Goal: Task Accomplishment & Management: Use online tool/utility

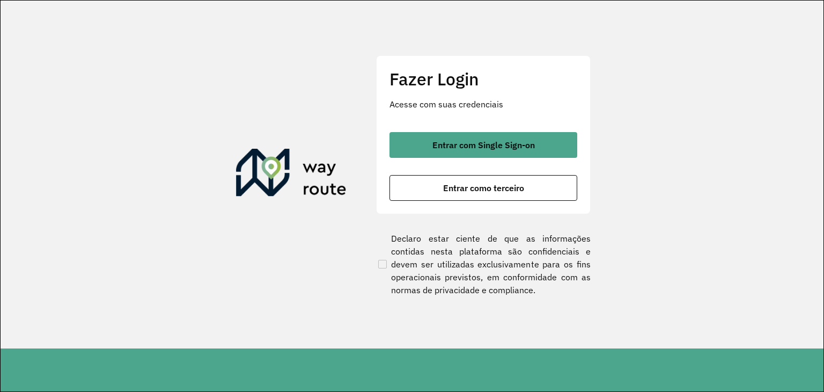
click at [27, 221] on section "Fazer Login Acesse com suas credenciais Entrar com Single Sign-on Entrar como t…" at bounding box center [412, 175] width 823 height 348
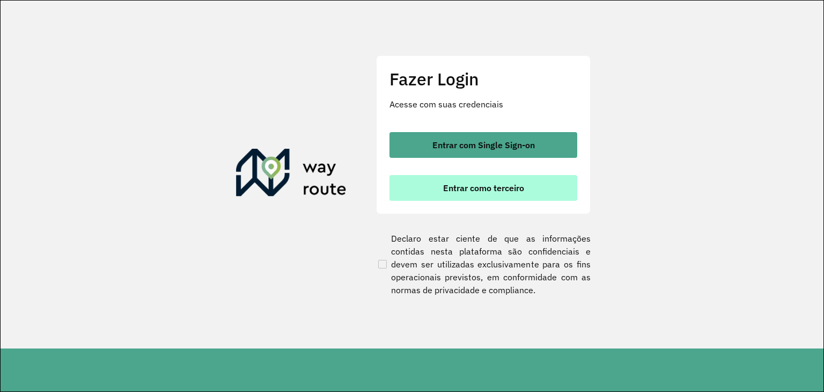
click at [483, 191] on span "Entrar como terceiro" at bounding box center [483, 188] width 81 height 9
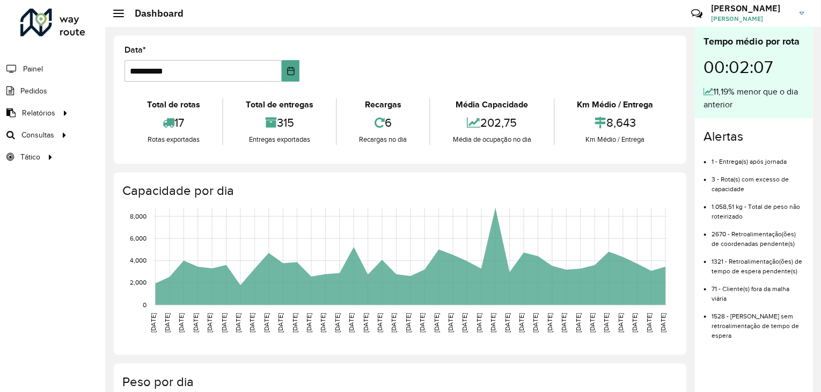
click at [0, 262] on div "Roteirizador AmbevTech Painel Pedidos Relatórios Clientes Clientes fora malha E…" at bounding box center [52, 196] width 105 height 392
click at [127, 132] on span "Roteirização" at bounding box center [143, 134] width 43 height 11
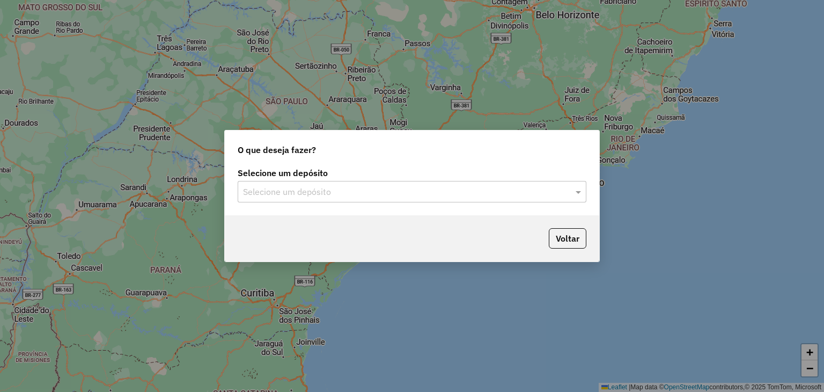
drag, startPoint x: 0, startPoint y: 234, endPoint x: 93, endPoint y: 230, distance: 92.9
click at [1, 234] on div "O que deseja fazer? Selecione um depósito Selecione um depósito Voltar" at bounding box center [412, 196] width 824 height 392
click at [401, 191] on input "text" at bounding box center [401, 192] width 317 height 13
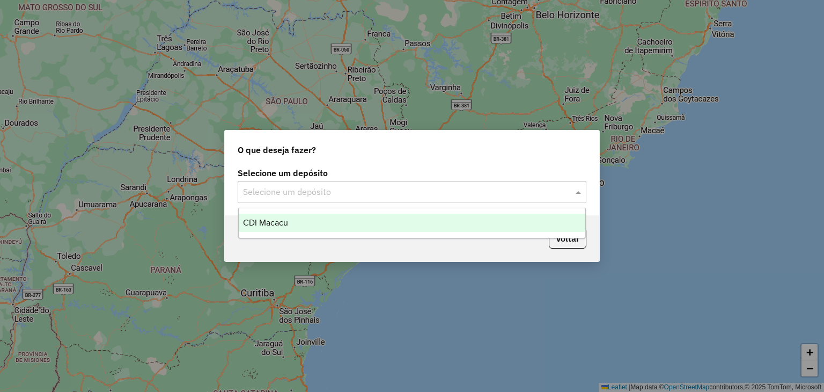
click at [346, 224] on div "CDI Macacu" at bounding box center [412, 223] width 347 height 18
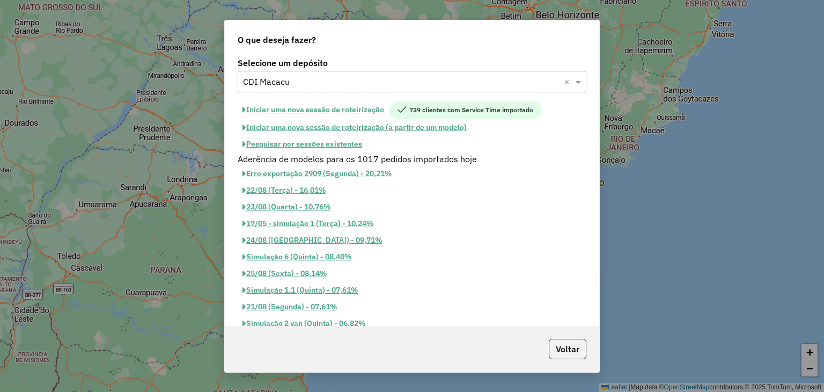
click at [326, 140] on button "Pesquisar por sessões existentes" at bounding box center [302, 144] width 129 height 17
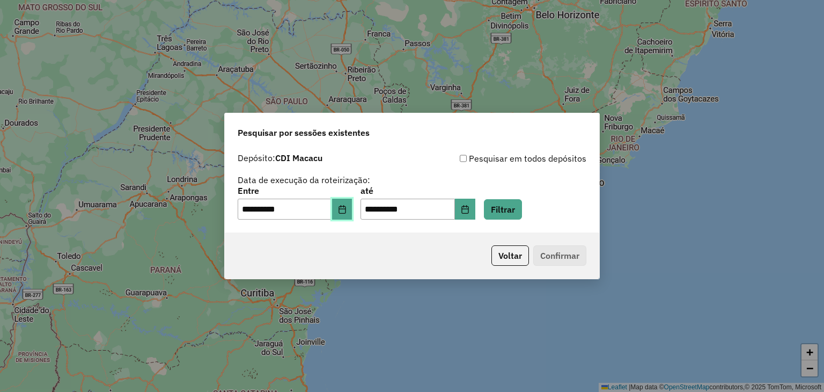
click at [346, 208] on icon "Choose Date" at bounding box center [342, 209] width 7 height 9
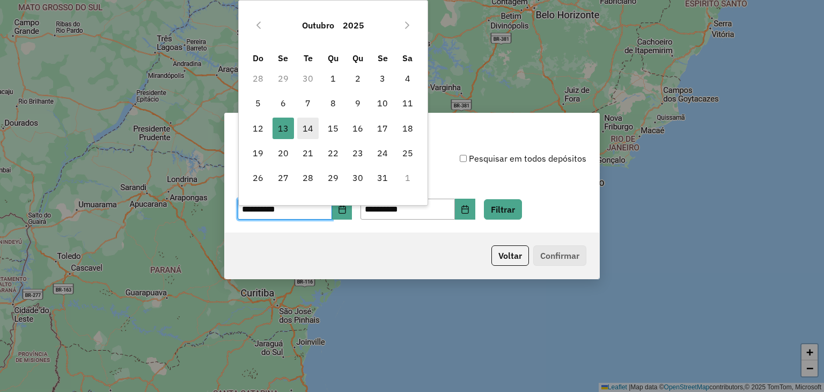
click at [308, 126] on span "14" at bounding box center [307, 128] width 21 height 21
type input "**********"
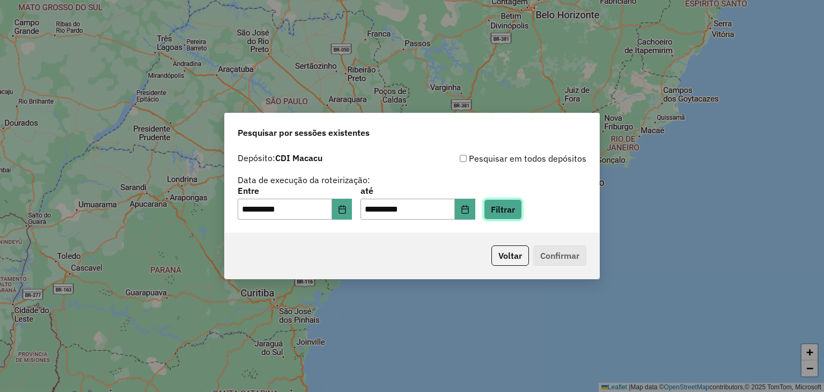
click at [522, 208] on button "Filtrar" at bounding box center [503, 209] width 38 height 20
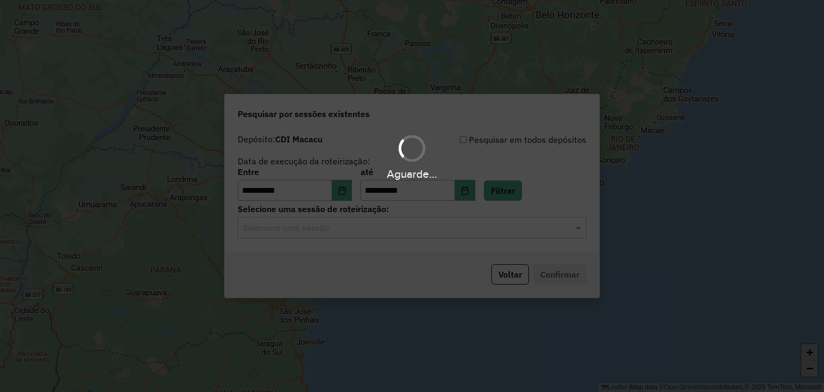
click at [452, 230] on div "Aguarde..." at bounding box center [412, 196] width 824 height 392
click at [452, 230] on input "text" at bounding box center [401, 228] width 317 height 13
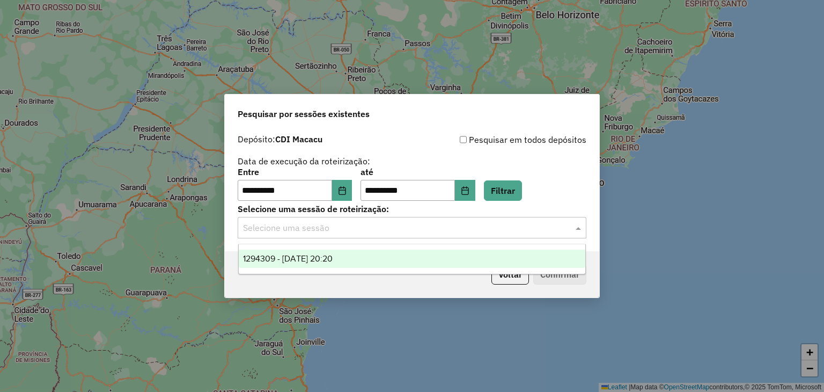
click at [421, 258] on div "1294309 - 14/10/2025 20:20" at bounding box center [412, 259] width 347 height 18
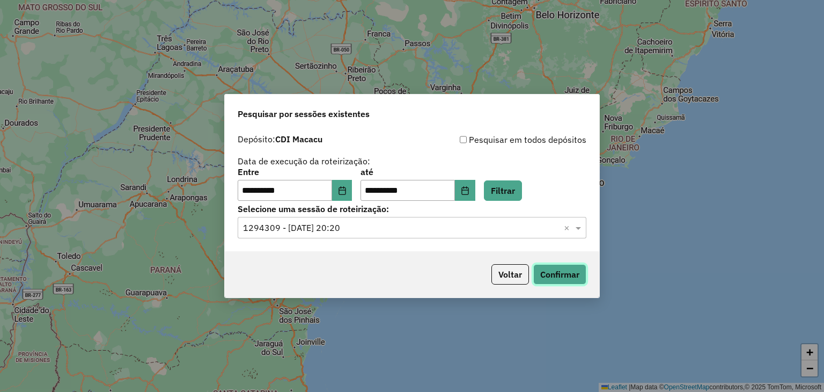
click at [560, 275] on button "Confirmar" at bounding box center [560, 274] width 53 height 20
click at [547, 275] on button "Confirmar" at bounding box center [560, 274] width 53 height 20
click at [12, 172] on div "**********" at bounding box center [412, 196] width 824 height 392
click at [543, 267] on button "Confirmar" at bounding box center [560, 274] width 53 height 20
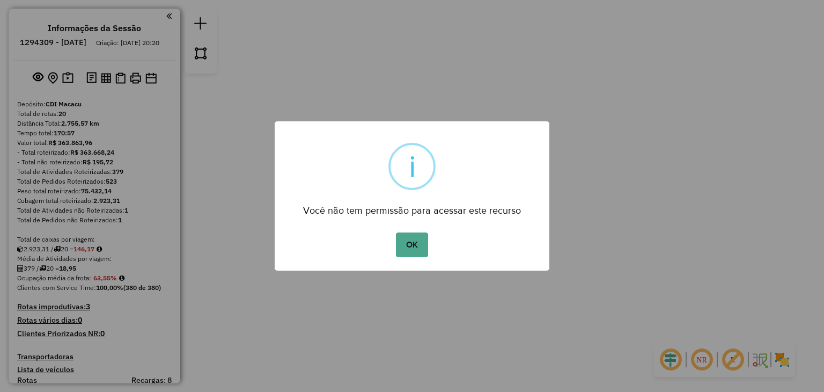
click at [59, 79] on div "× i Você não tem permissão para acessar este recurso OK No Cancel" at bounding box center [412, 196] width 824 height 392
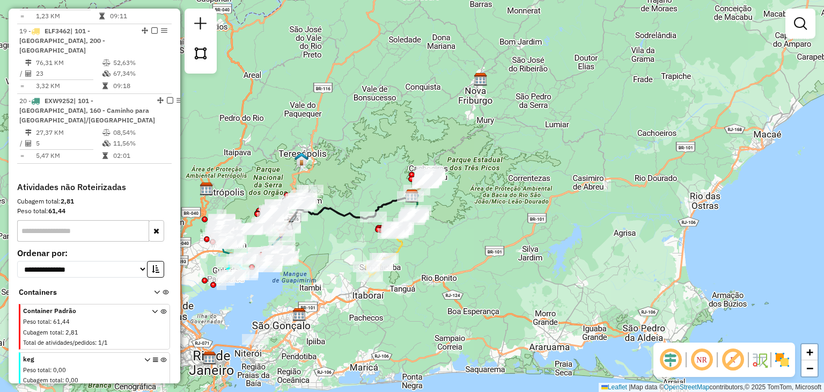
scroll to position [1073, 0]
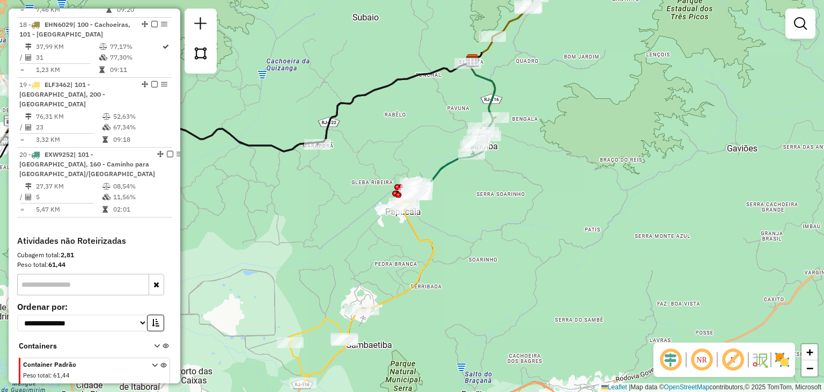
drag, startPoint x: 307, startPoint y: 289, endPoint x: 315, endPoint y: 284, distance: 8.7
click at [311, 286] on div "Janela de atendimento Grade de atendimento Capacidade Transportadoras Veículos …" at bounding box center [412, 196] width 824 height 392
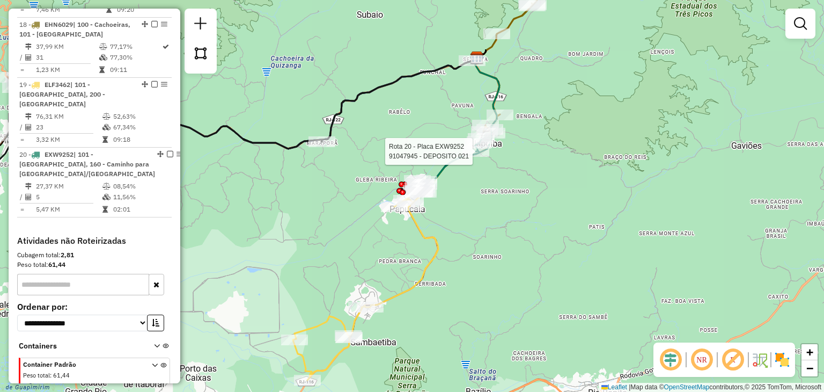
select select "**********"
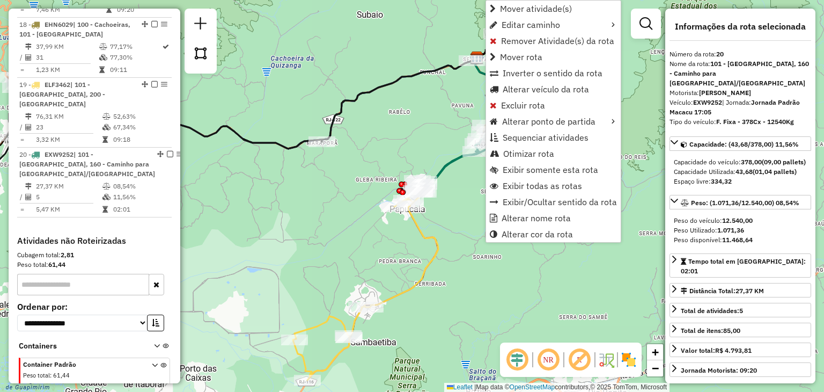
scroll to position [1162, 0]
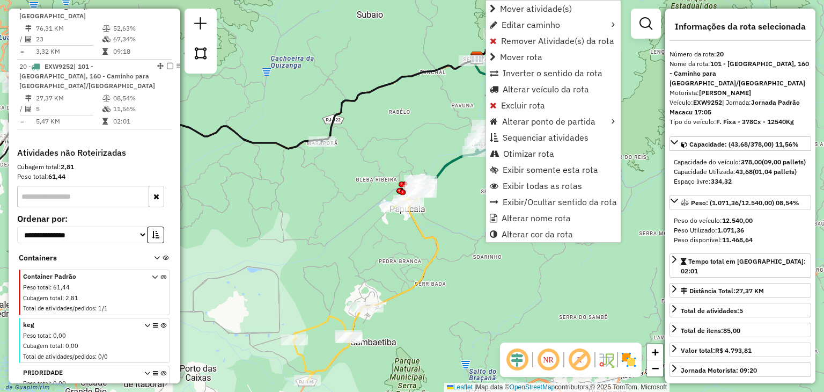
click at [414, 136] on div "Janela de atendimento Grade de atendimento Capacidade Transportadoras Veículos …" at bounding box center [412, 196] width 824 height 392
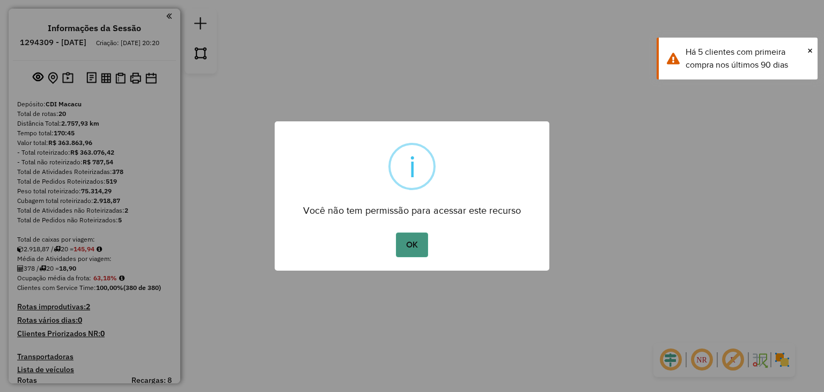
click at [401, 242] on button "OK" at bounding box center [412, 244] width 32 height 25
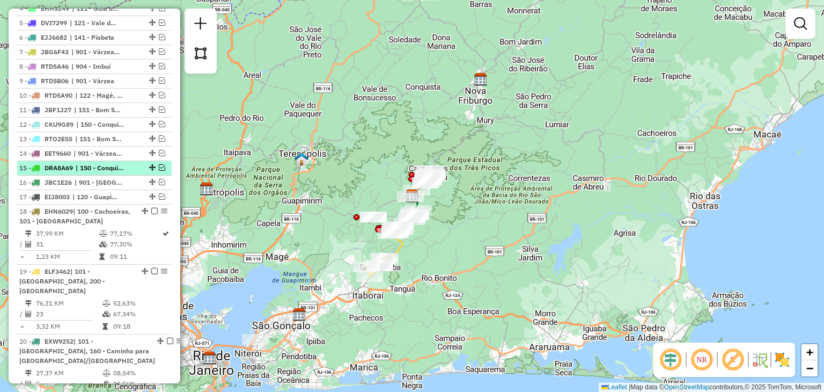
scroll to position [429, 0]
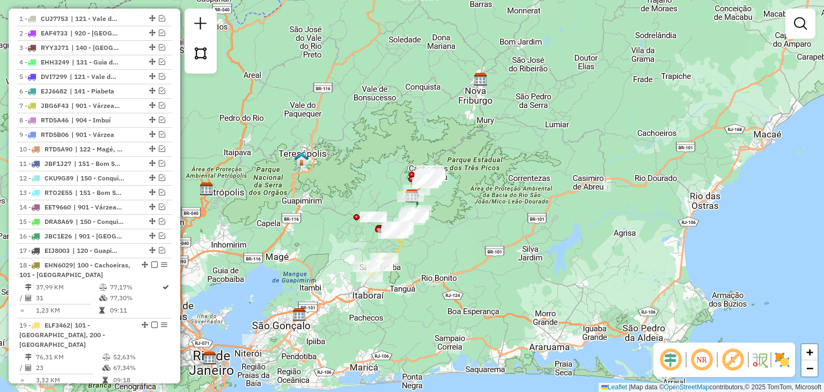
drag, startPoint x: 284, startPoint y: 270, endPoint x: 332, endPoint y: 264, distance: 48.7
click at [332, 264] on div "Janela de atendimento Grade de atendimento Capacidade Transportadoras Veículos …" at bounding box center [412, 196] width 824 height 392
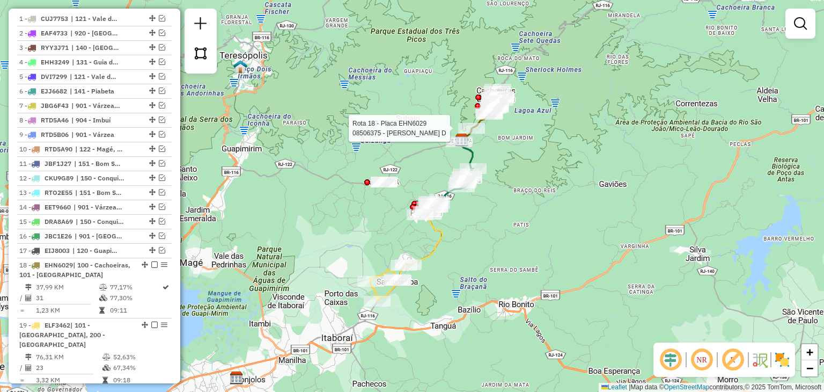
select select "**********"
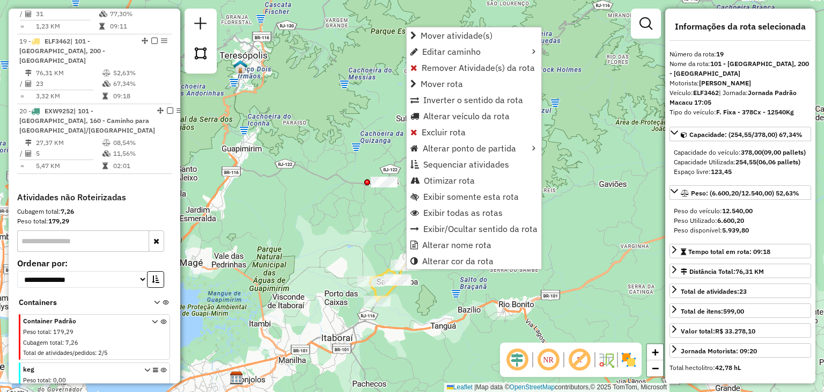
scroll to position [747, 0]
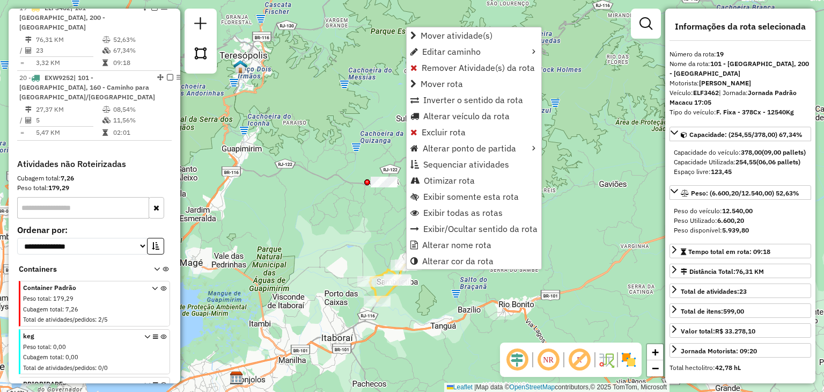
click at [490, 288] on div "Janela de atendimento Grade de atendimento Capacidade Transportadoras Veículos …" at bounding box center [412, 196] width 824 height 392
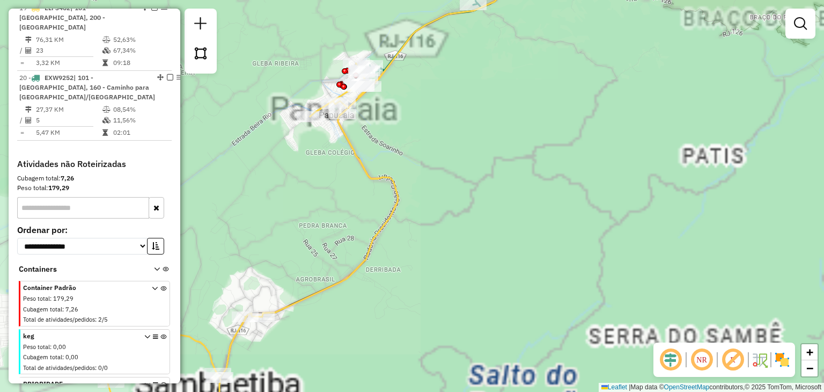
drag, startPoint x: 472, startPoint y: 164, endPoint x: 484, endPoint y: 267, distance: 103.7
click at [484, 267] on div "Janela de atendimento Grade de atendimento Capacidade Transportadoras Veículos …" at bounding box center [412, 196] width 824 height 392
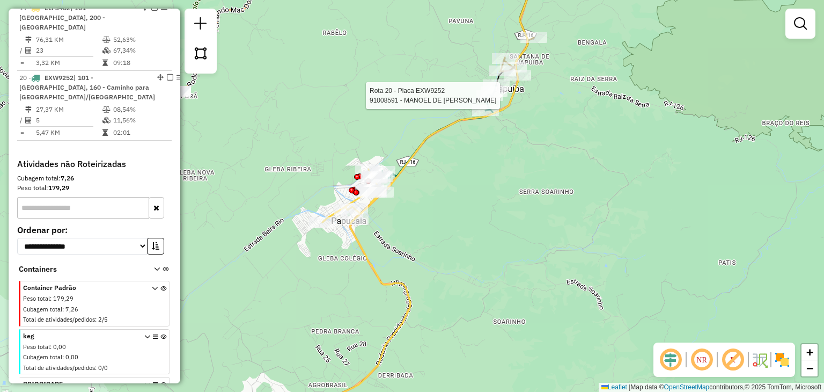
select select "**********"
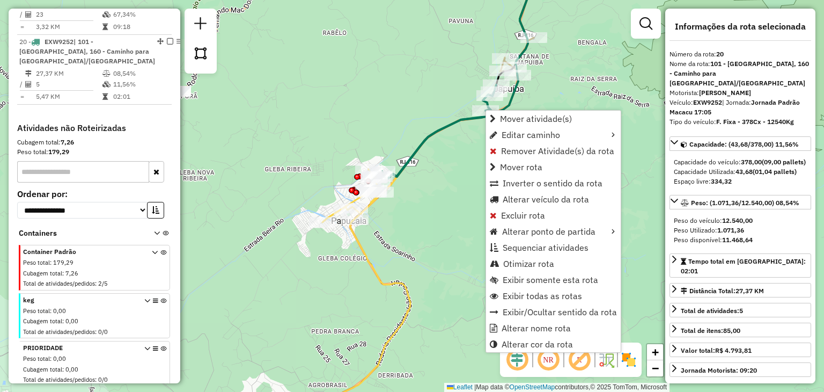
scroll to position [807, 0]
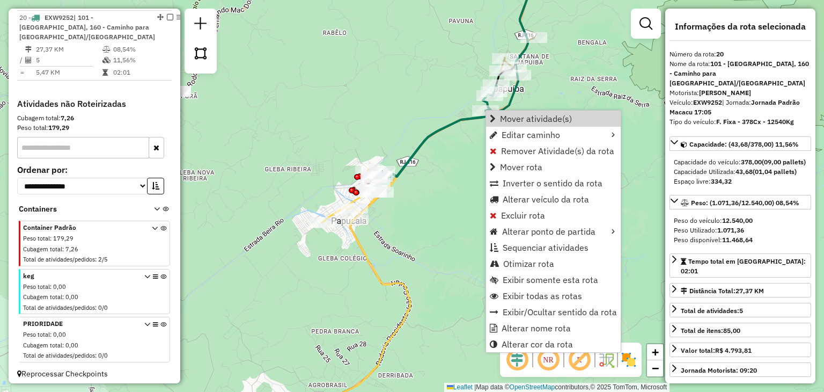
click at [445, 120] on icon at bounding box center [439, 132] width 114 height 95
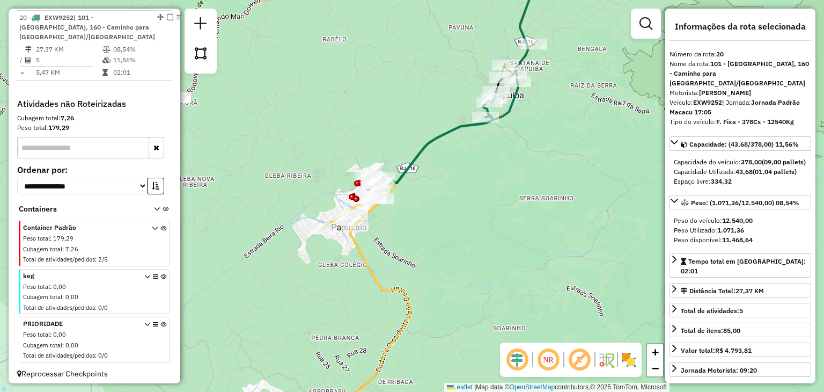
drag, startPoint x: 409, startPoint y: 192, endPoint x: 408, endPoint y: 218, distance: 26.3
click at [408, 217] on div "Janela de atendimento Grade de atendimento Capacidade Transportadoras Veículos …" at bounding box center [412, 196] width 824 height 392
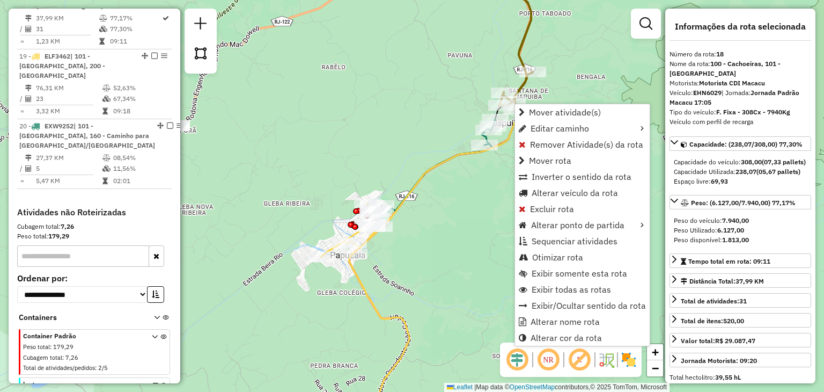
scroll to position [686, 0]
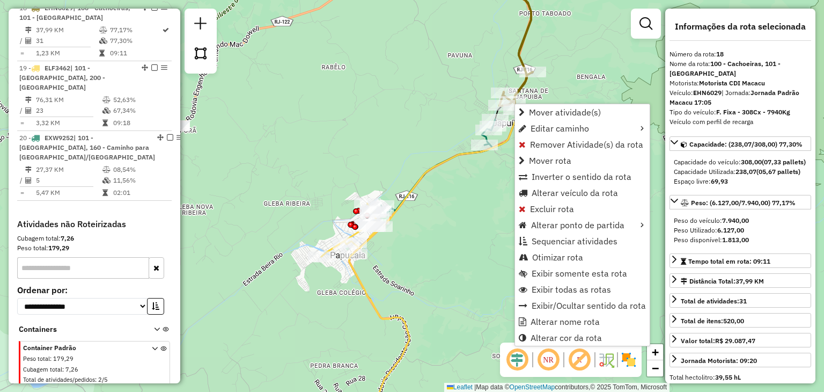
click at [440, 187] on div "Rota 18 - Placa EHN6029 91053986 - GABRIELLA MACHADO Rota 20 - Placa EXW9252 91…" at bounding box center [412, 196] width 824 height 392
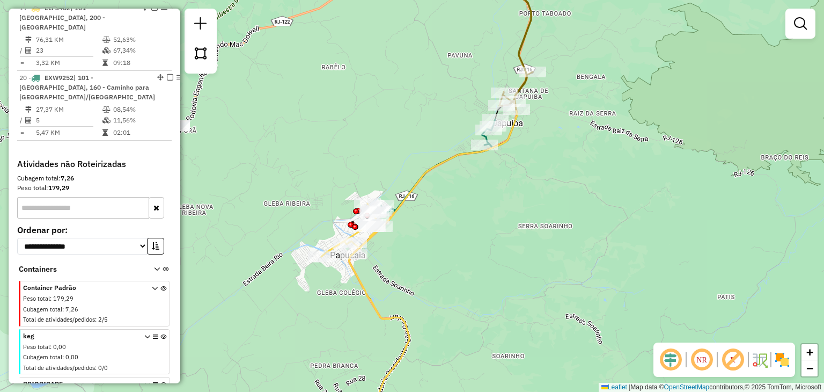
select select "**********"
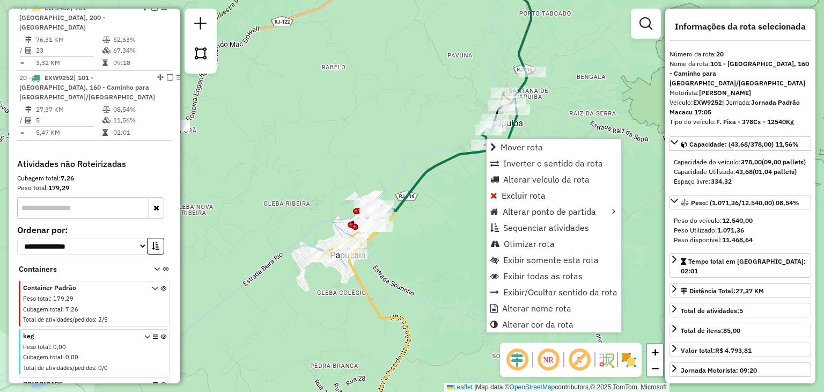
scroll to position [807, 0]
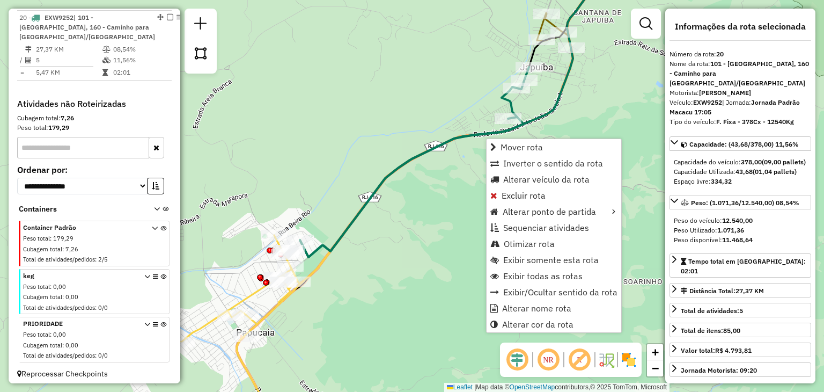
click at [382, 213] on div "Rota 20 - Placa EXW9252 91054214 - 27.745.238 MANOELA DAMASCENA DE AGUIAR D Jan…" at bounding box center [412, 196] width 824 height 392
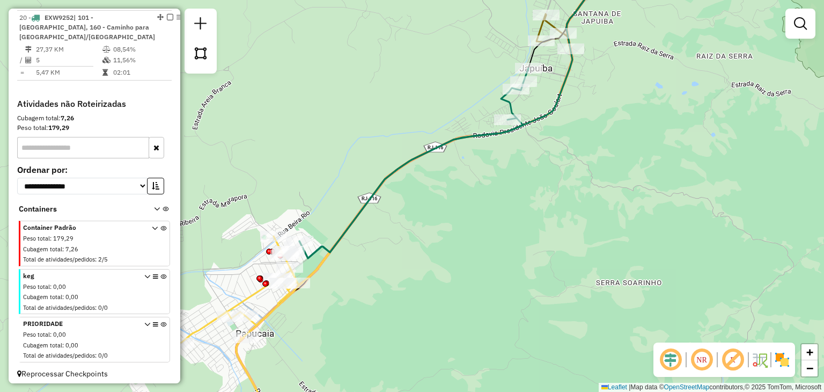
drag, startPoint x: 442, startPoint y: 171, endPoint x: 421, endPoint y: 231, distance: 63.1
click at [421, 232] on div "Janela de atendimento Grade de atendimento Capacidade Transportadoras Veículos …" at bounding box center [412, 196] width 824 height 392
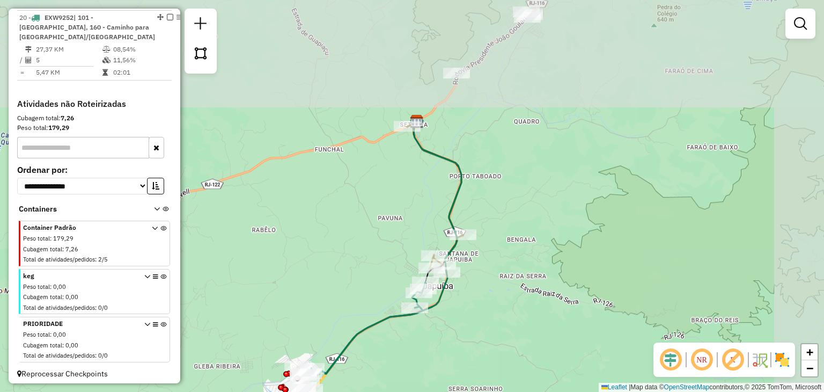
drag, startPoint x: 568, startPoint y: 215, endPoint x: 512, endPoint y: 328, distance: 127.0
click at [512, 327] on div "Janela de atendimento Grade de atendimento Capacidade Transportadoras Veículos …" at bounding box center [412, 196] width 824 height 392
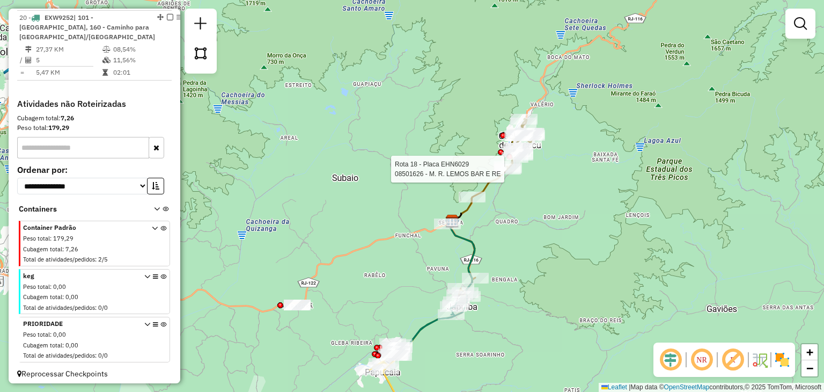
select select "**********"
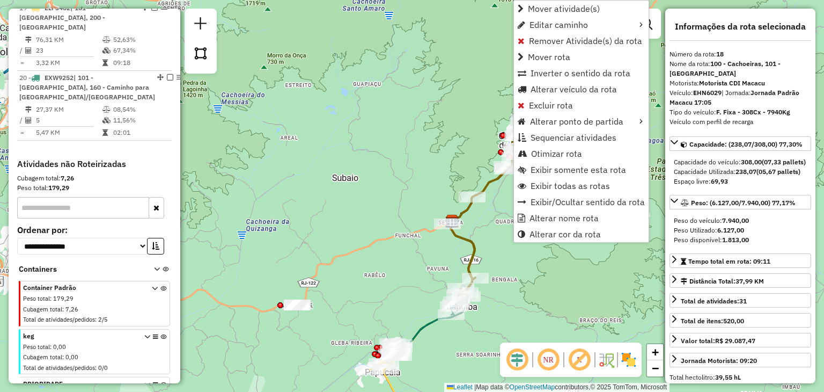
scroll to position [686, 0]
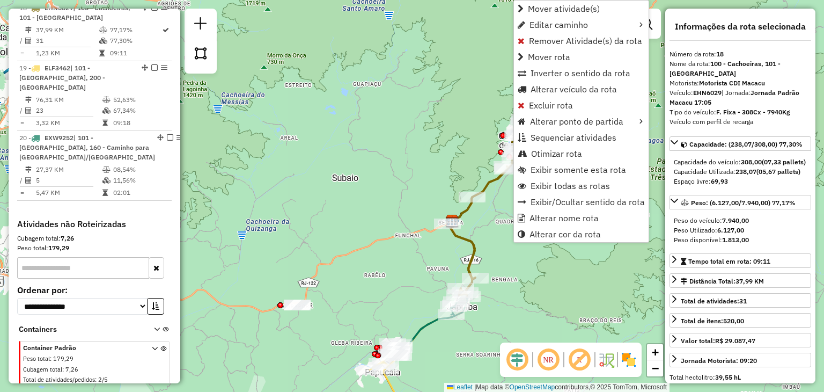
click at [370, 194] on div "Janela de atendimento Grade de atendimento Capacidade Transportadoras Veículos …" at bounding box center [412, 196] width 824 height 392
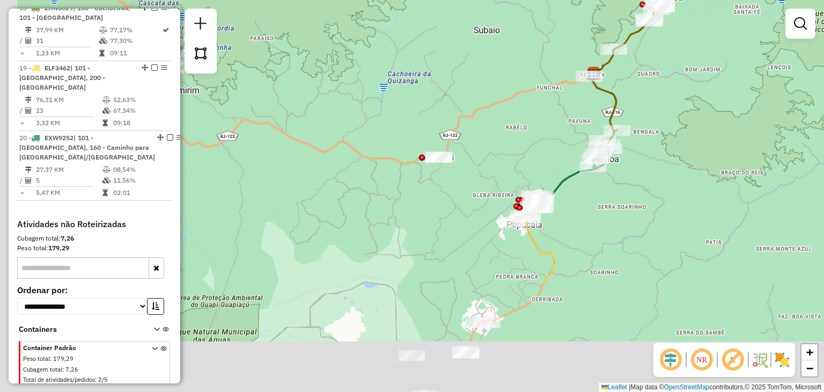
drag, startPoint x: 335, startPoint y: 254, endPoint x: 495, endPoint y: 97, distance: 224.7
click at [492, 82] on div "Janela de atendimento Grade de atendimento Capacidade Transportadoras Veículos …" at bounding box center [412, 196] width 824 height 392
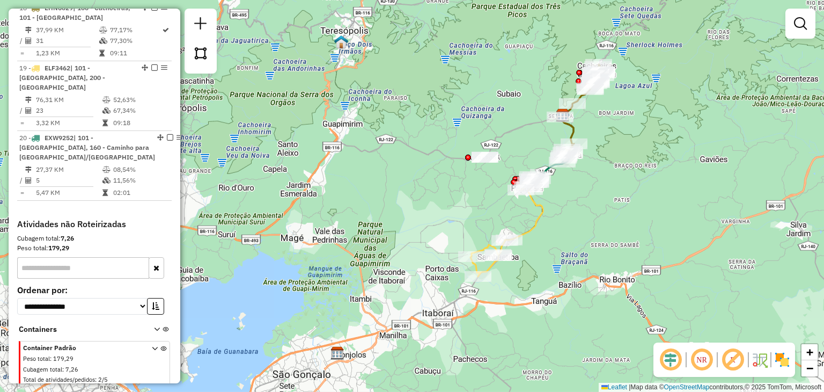
drag, startPoint x: 369, startPoint y: 231, endPoint x: 433, endPoint y: 223, distance: 64.4
click at [433, 223] on div "Janela de atendimento Grade de atendimento Capacidade Transportadoras Veículos …" at bounding box center [412, 196] width 824 height 392
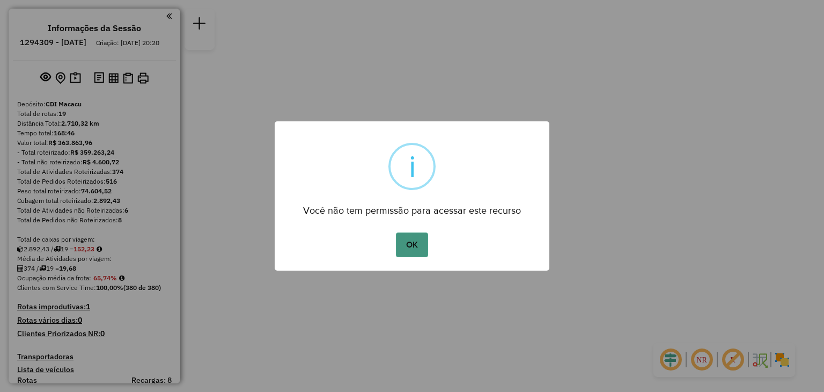
click at [421, 240] on button "OK" at bounding box center [412, 244] width 32 height 25
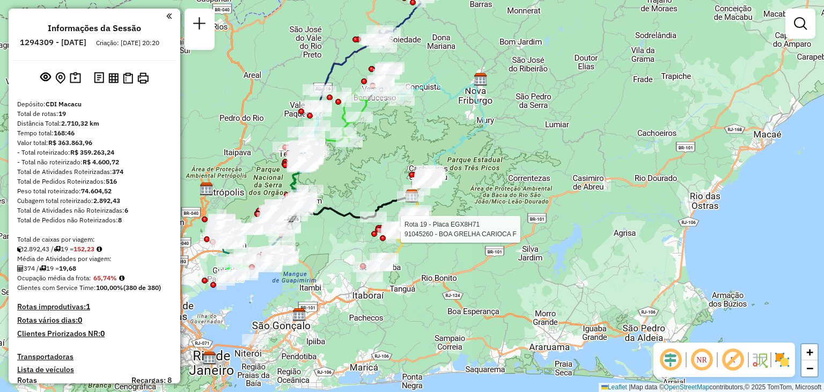
select select "**********"
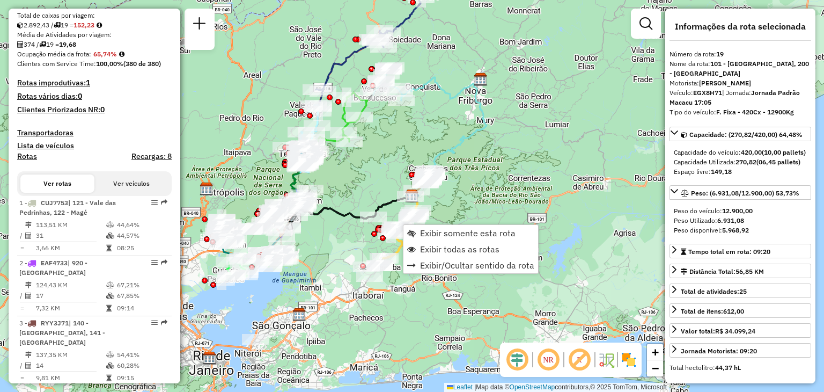
scroll to position [1363, 0]
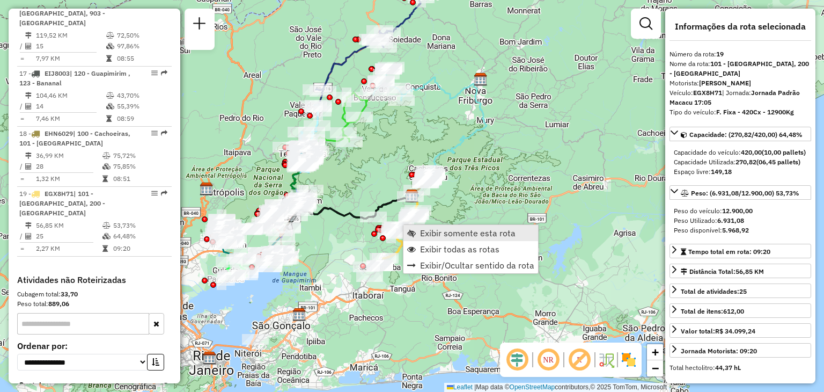
drag, startPoint x: 464, startPoint y: 210, endPoint x: 422, endPoint y: 233, distance: 47.8
click at [465, 210] on div "Rota 19 - Placa EGX8H71 91027294 - [PERSON_NAME] Rota 19 - Placa EGX8H71 910479…" at bounding box center [412, 196] width 824 height 392
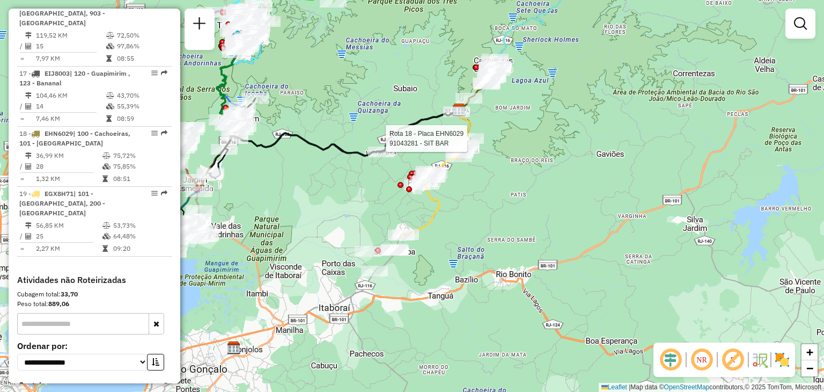
select select "**********"
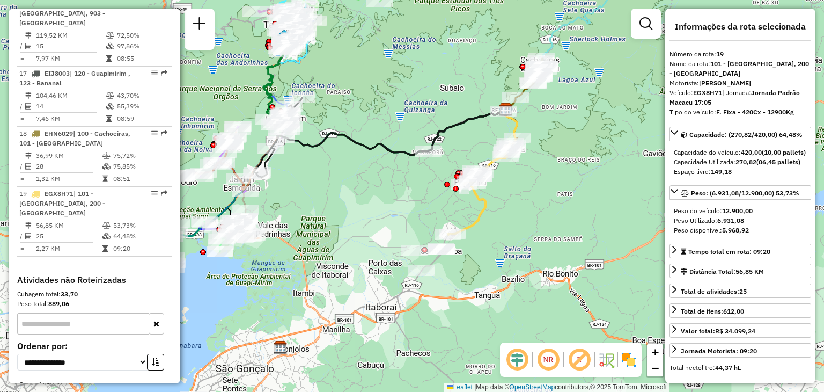
drag, startPoint x: 302, startPoint y: 248, endPoint x: 362, endPoint y: 241, distance: 60.0
click at [352, 247] on div "Rota 19 - Placa EGX8H71 91047945 - DEPOSITO 021 Janela de atendimento Grade de …" at bounding box center [412, 196] width 824 height 392
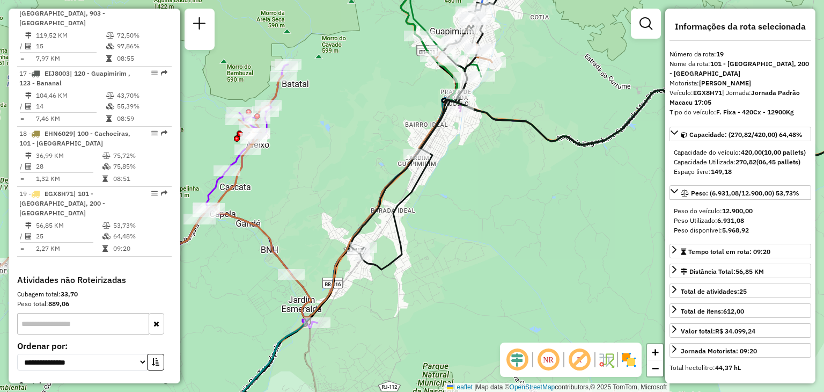
drag, startPoint x: 308, startPoint y: 150, endPoint x: 395, endPoint y: 132, distance: 89.5
click at [408, 95] on div "Rota 2 - Placa EAF4733 91048300 - [PERSON_NAME] Rota 2 - Placa EAF4733 91046330…" at bounding box center [412, 196] width 824 height 392
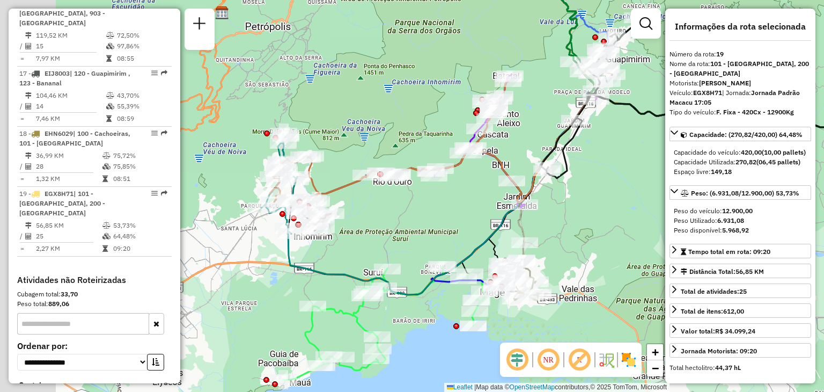
drag, startPoint x: 347, startPoint y: 278, endPoint x: 512, endPoint y: 239, distance: 168.9
click at [512, 239] on div "Janela de atendimento Grade de atendimento Capacidade Transportadoras Veículos …" at bounding box center [412, 196] width 824 height 392
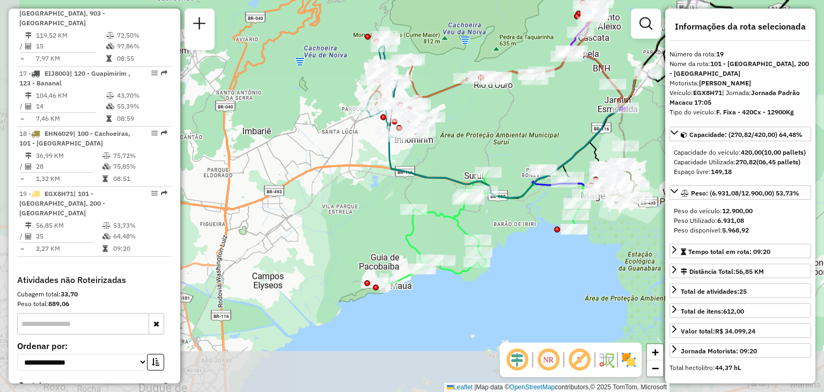
drag, startPoint x: 324, startPoint y: 335, endPoint x: 428, endPoint y: 263, distance: 127.3
click at [346, 253] on div "Janela de atendimento Grade de atendimento Capacidade Transportadoras Veículos …" at bounding box center [412, 196] width 824 height 392
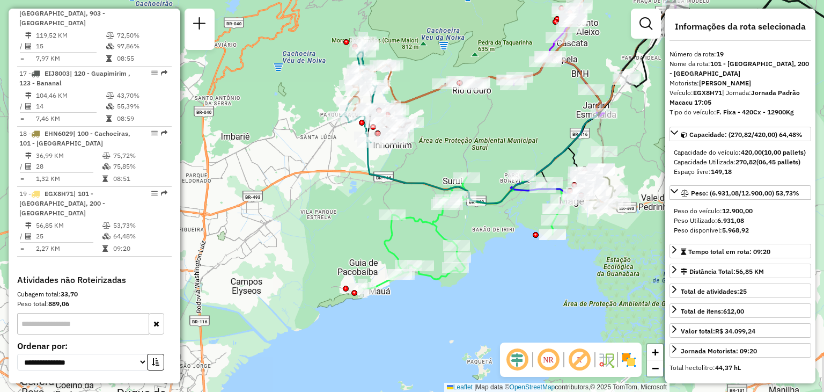
drag, startPoint x: 510, startPoint y: 121, endPoint x: 474, endPoint y: 159, distance: 52.4
click at [474, 158] on div "Janela de atendimento Grade de atendimento Capacidade Transportadoras Veículos …" at bounding box center [412, 196] width 824 height 392
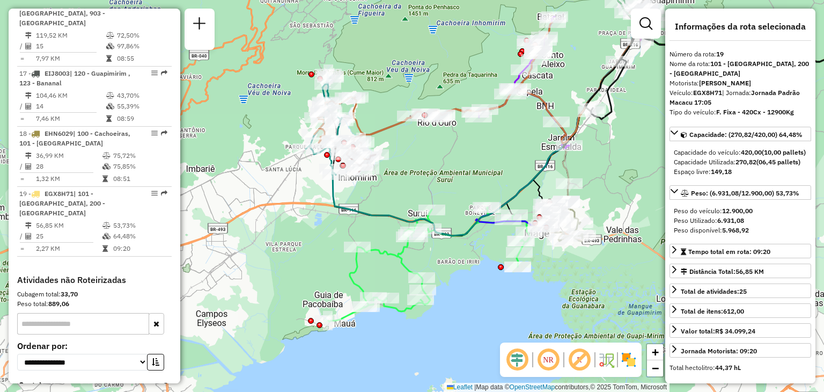
drag, startPoint x: 632, startPoint y: 177, endPoint x: 595, endPoint y: 182, distance: 38.0
click at [595, 182] on div "Janela de atendimento Grade de atendimento Capacidade Transportadoras Veículos …" at bounding box center [412, 196] width 824 height 392
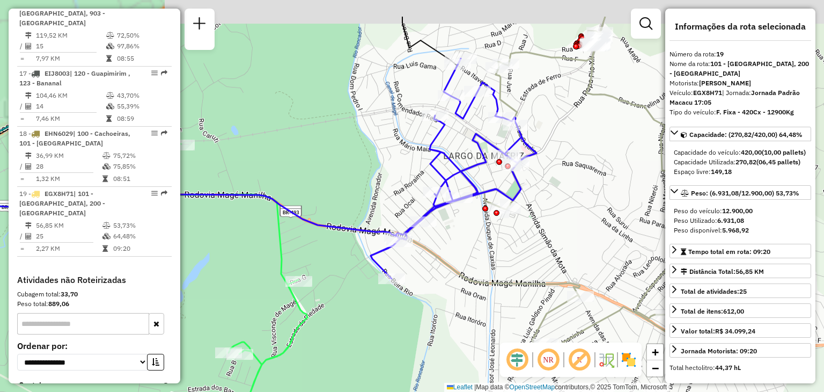
drag, startPoint x: 601, startPoint y: 188, endPoint x: 494, endPoint y: 235, distance: 117.1
click at [488, 247] on div "Janela de atendimento Grade de atendimento Capacidade Transportadoras Veículos …" at bounding box center [412, 196] width 824 height 392
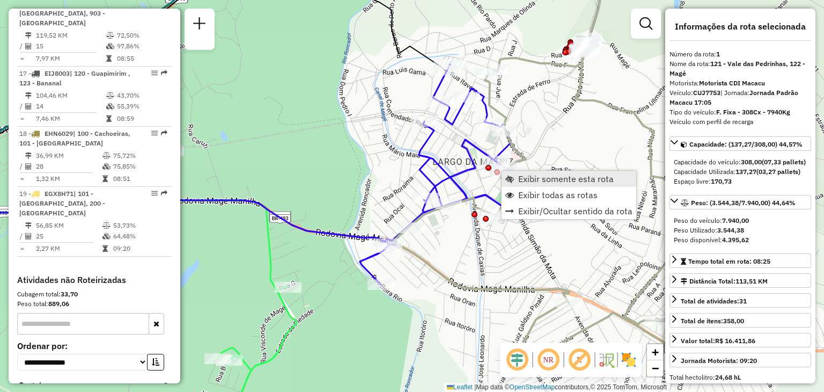
scroll to position [421, 0]
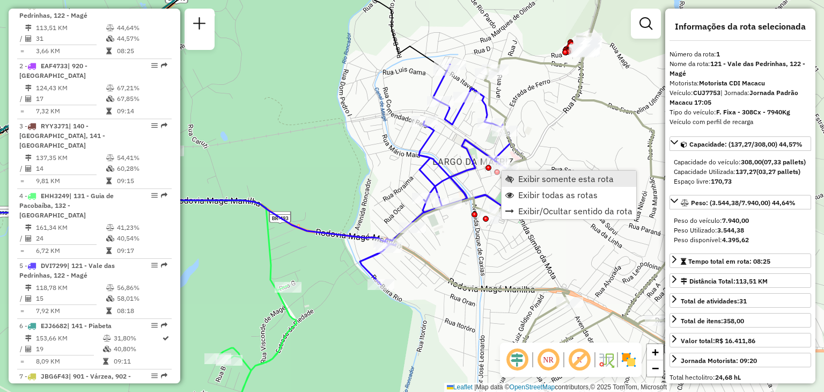
click at [521, 178] on span "Exibir somente esta rota" at bounding box center [566, 178] width 96 height 9
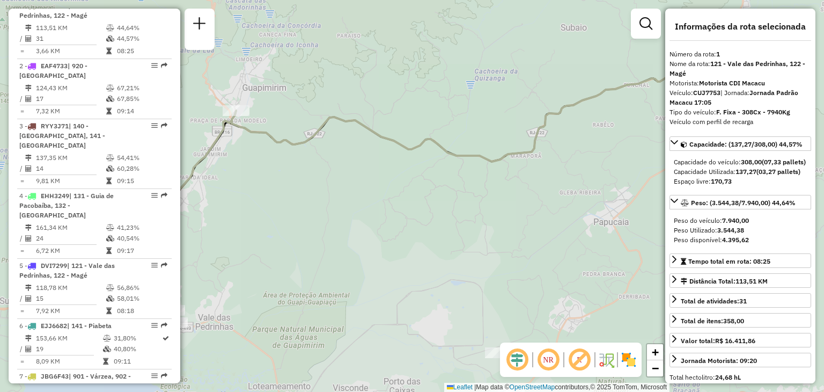
drag, startPoint x: 398, startPoint y: 228, endPoint x: 611, endPoint y: 178, distance: 218.5
click at [610, 178] on div "Janela de atendimento Grade de atendimento Capacidade Transportadoras Veículos …" at bounding box center [412, 196] width 824 height 392
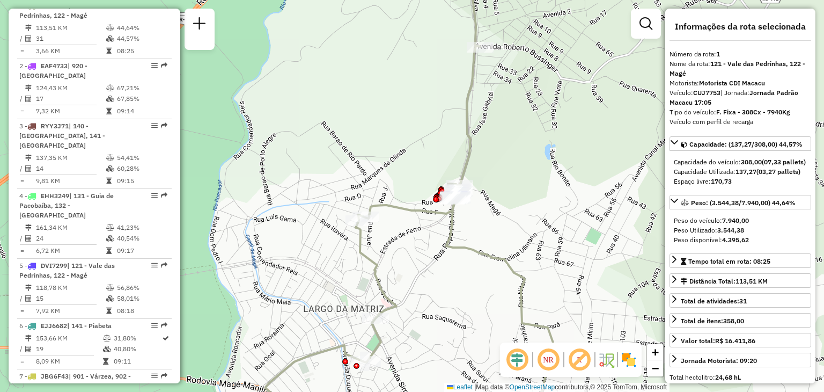
drag, startPoint x: 462, startPoint y: 334, endPoint x: 496, endPoint y: 237, distance: 102.9
click at [496, 237] on div "Janela de atendimento Grade de atendimento Capacidade Transportadoras Veículos …" at bounding box center [412, 196] width 824 height 392
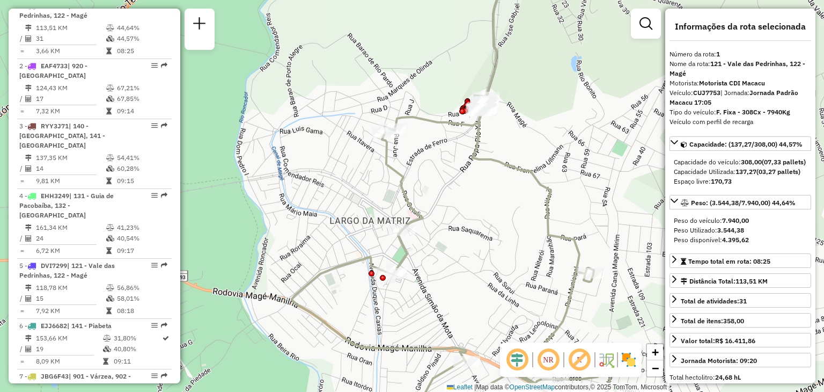
drag, startPoint x: 559, startPoint y: 226, endPoint x: 546, endPoint y: 161, distance: 66.2
click at [547, 161] on div "Janela de atendimento Grade de atendimento Capacidade Transportadoras Veículos …" at bounding box center [412, 196] width 824 height 392
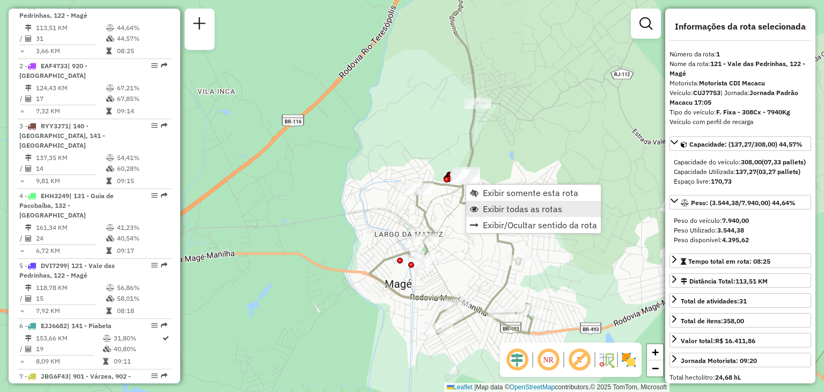
click at [499, 205] on span "Exibir todas as rotas" at bounding box center [522, 208] width 79 height 9
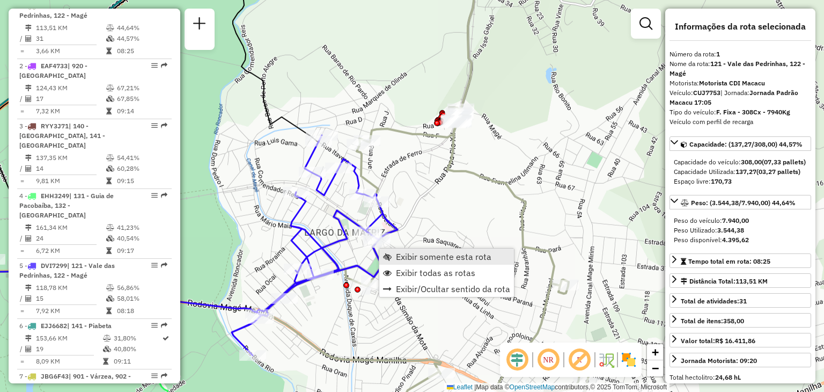
click at [408, 253] on span "Exibir somente esta rota" at bounding box center [444, 256] width 96 height 9
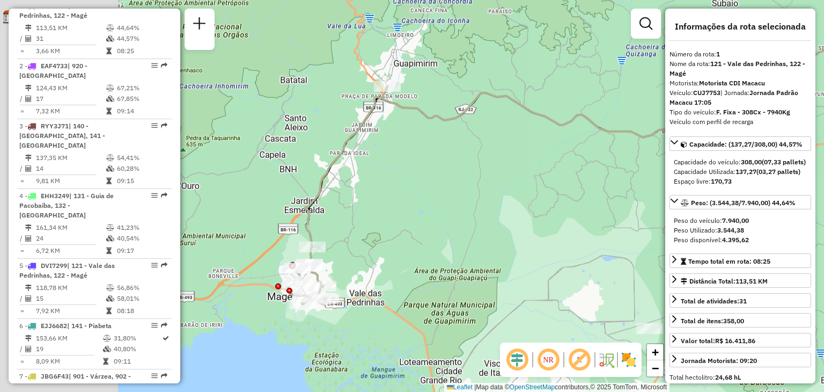
drag, startPoint x: 317, startPoint y: 267, endPoint x: 489, endPoint y: 235, distance: 175.3
click at [489, 235] on div "Janela de atendimento Grade de atendimento Capacidade Transportadoras Veículos …" at bounding box center [412, 196] width 824 height 392
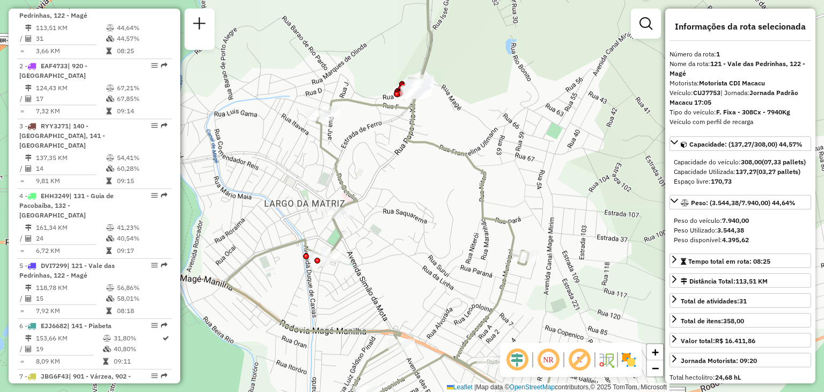
drag, startPoint x: 359, startPoint y: 237, endPoint x: 376, endPoint y: 245, distance: 19.7
click at [361, 277] on div "Janela de atendimento Grade de atendimento Capacidade Transportadoras Veículos …" at bounding box center [412, 196] width 824 height 392
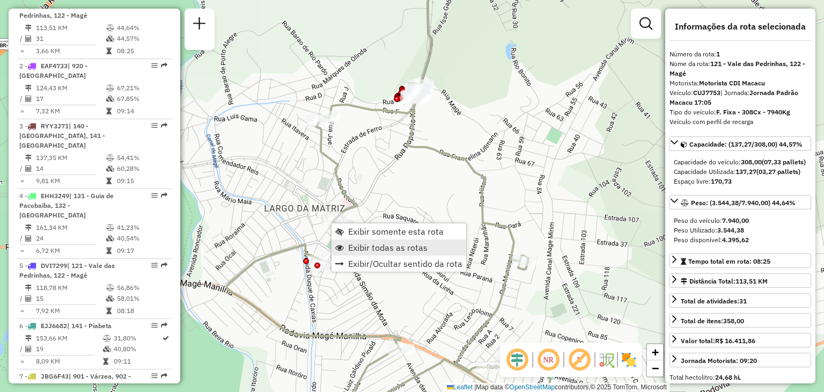
click at [360, 243] on span "Exibir todas as rotas" at bounding box center [387, 247] width 79 height 9
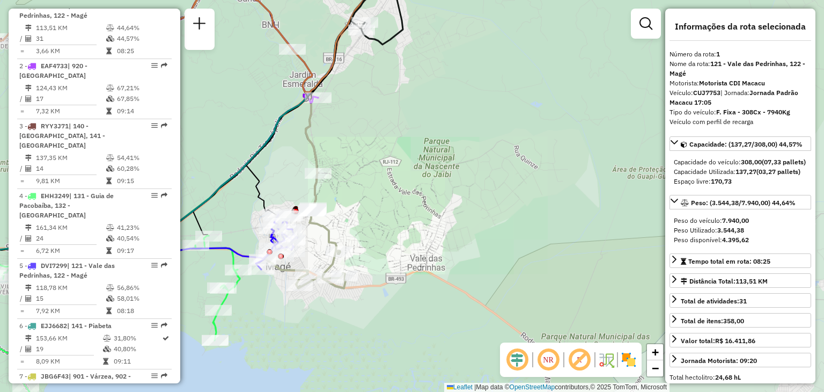
drag, startPoint x: 275, startPoint y: 162, endPoint x: 630, endPoint y: 159, distance: 355.3
click at [630, 159] on div "Janela de atendimento Grade de atendimento Capacidade Transportadoras Veículos …" at bounding box center [412, 196] width 824 height 392
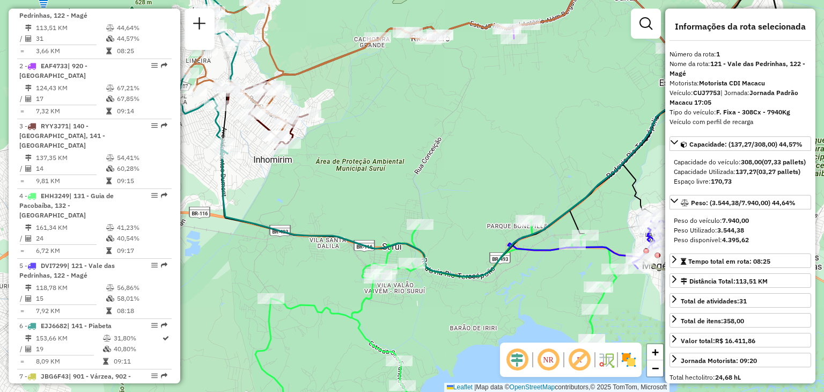
drag, startPoint x: 288, startPoint y: 45, endPoint x: 385, endPoint y: 60, distance: 98.4
click at [385, 60] on div "Rota 3 - Placa RYY3J71 91028907 - TERE FRUTAS COMERCIO DE ALIMENTOS E PANI Rota…" at bounding box center [412, 196] width 824 height 392
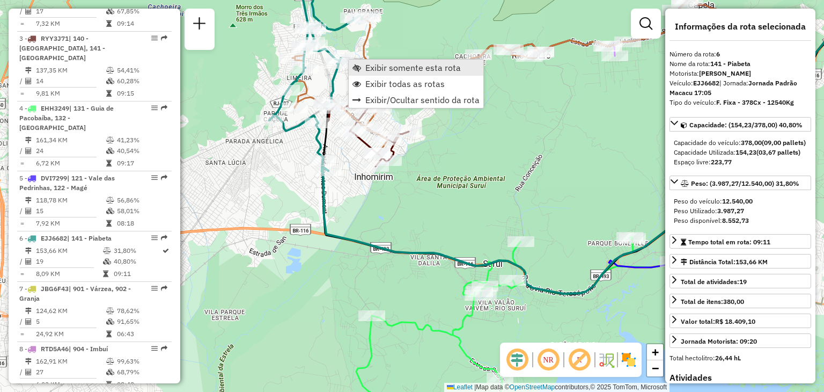
scroll to position [711, 0]
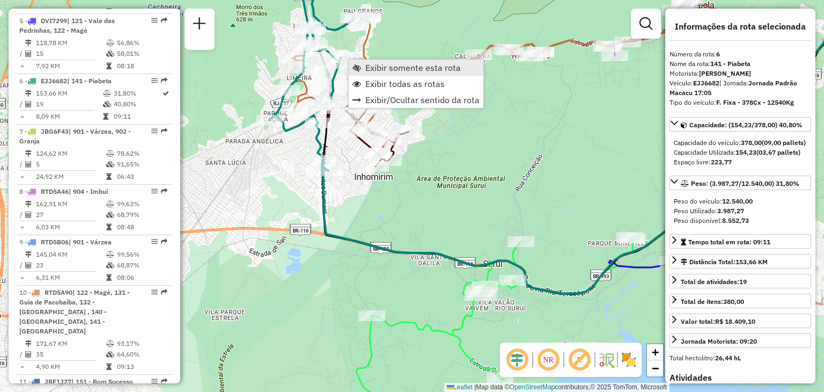
click at [366, 66] on span "Exibir somente esta rota" at bounding box center [414, 67] width 96 height 9
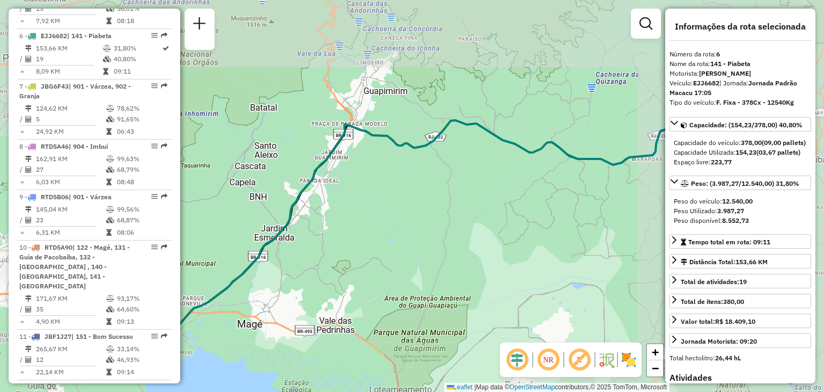
drag, startPoint x: 305, startPoint y: 145, endPoint x: 590, endPoint y: 122, distance: 285.9
click at [589, 121] on div "Janela de atendimento Grade de atendimento Capacidade Transportadoras Veículos …" at bounding box center [412, 196] width 824 height 392
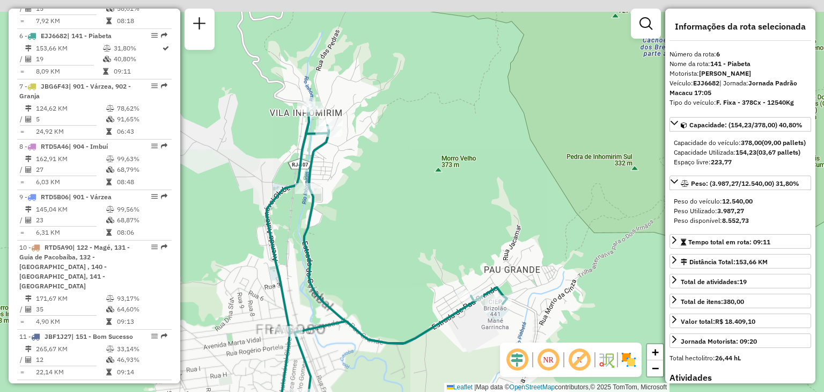
drag, startPoint x: 350, startPoint y: 100, endPoint x: 382, endPoint y: 144, distance: 54.5
click at [384, 136] on div "Janela de atendimento Grade de atendimento Capacidade Transportadoras Veículos …" at bounding box center [412, 196] width 824 height 392
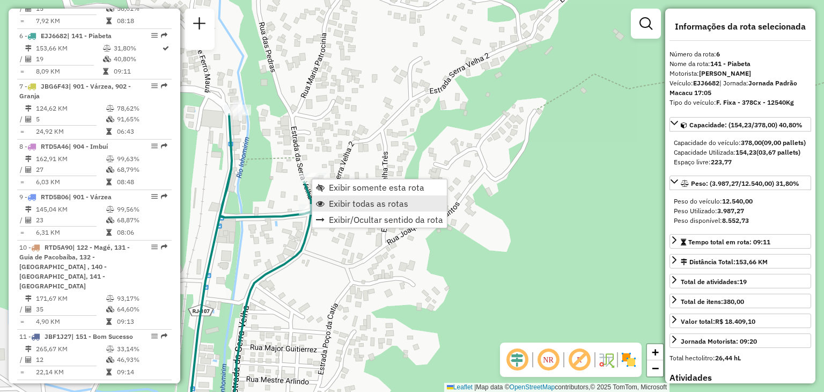
click at [341, 199] on span "Exibir todas as rotas" at bounding box center [368, 203] width 79 height 9
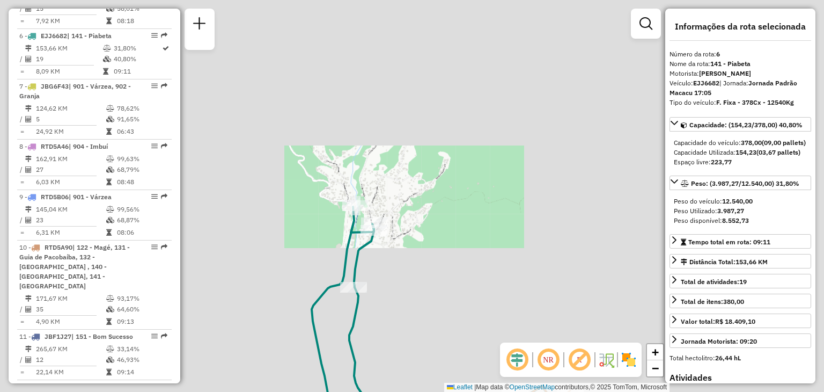
drag, startPoint x: 476, startPoint y: 292, endPoint x: 444, endPoint y: 186, distance: 110.2
click at [451, 203] on div "Janela de atendimento Grade de atendimento Capacidade Transportadoras Veículos …" at bounding box center [412, 196] width 824 height 392
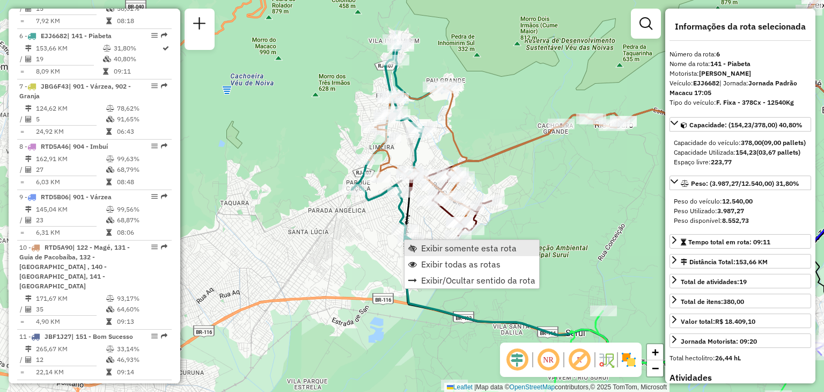
click at [438, 250] on span "Exibir somente esta rota" at bounding box center [469, 248] width 96 height 9
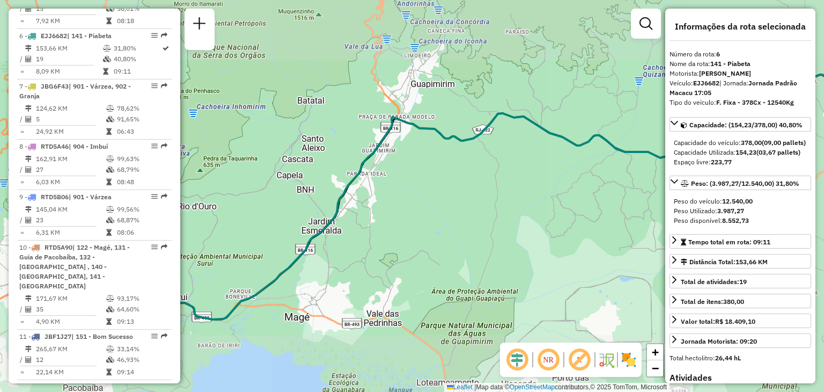
drag, startPoint x: 342, startPoint y: 199, endPoint x: 523, endPoint y: 172, distance: 182.8
click at [523, 172] on icon at bounding box center [471, 193] width 757 height 252
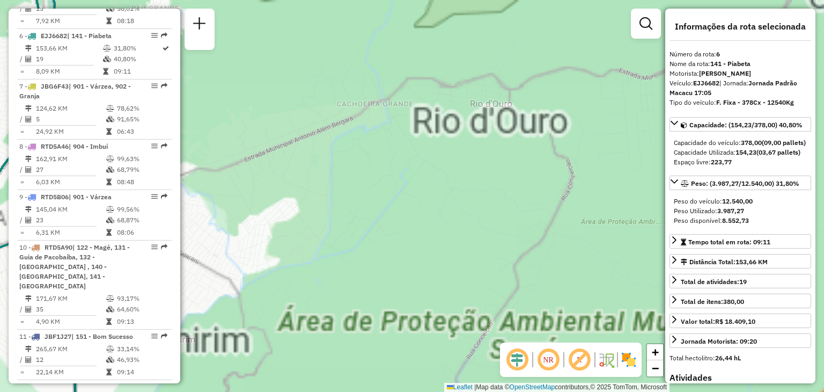
drag, startPoint x: 374, startPoint y: 199, endPoint x: 545, endPoint y: 201, distance: 171.2
click at [528, 199] on div "Janela de atendimento Grade de atendimento Capacidade Transportadoras Veículos …" at bounding box center [412, 196] width 824 height 392
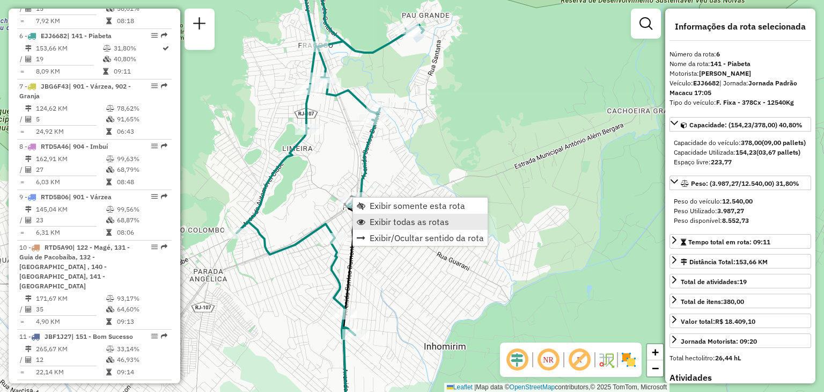
drag, startPoint x: 369, startPoint y: 211, endPoint x: 376, endPoint y: 221, distance: 11.9
click at [376, 221] on ul "Exibir somente esta rota Exibir todas as rotas Exibir/Ocultar sentido da rota" at bounding box center [420, 222] width 135 height 48
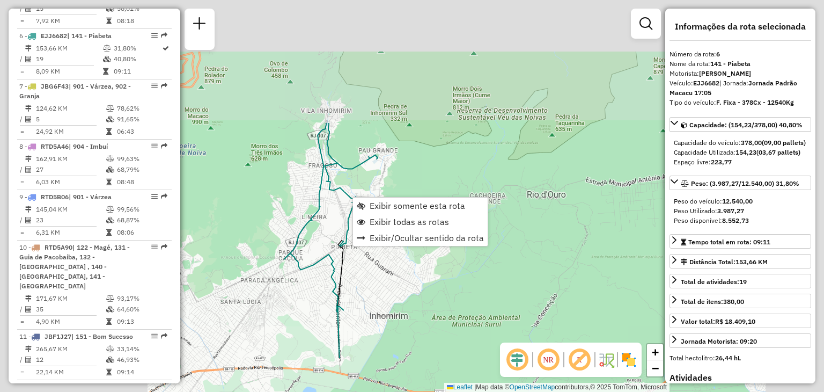
click at [303, 325] on div "Janela de atendimento Grade de atendimento Capacidade Transportadoras Veículos …" at bounding box center [412, 196] width 824 height 392
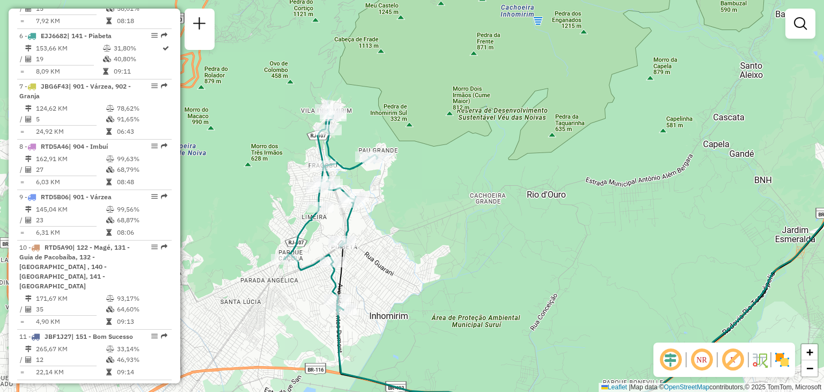
select select "**********"
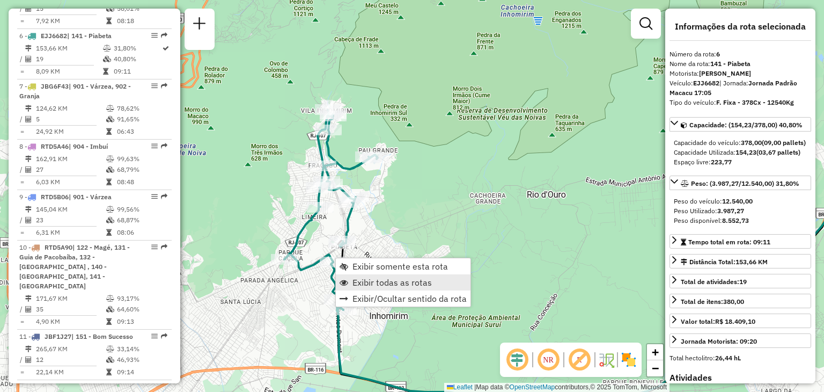
click at [367, 286] on span "Exibir todas as rotas" at bounding box center [392, 282] width 79 height 9
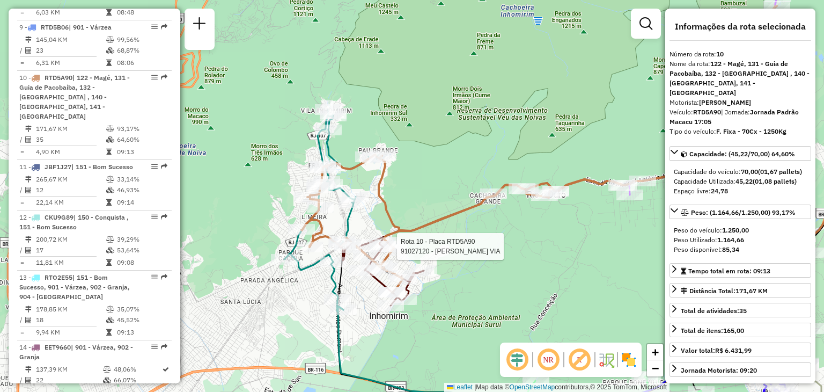
scroll to position [922, 0]
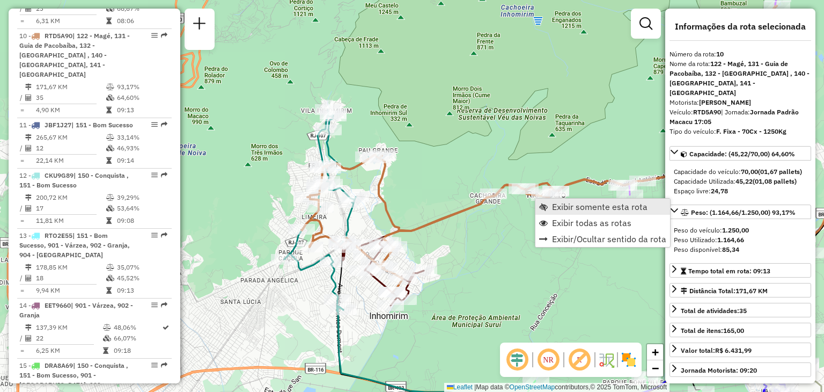
click at [560, 210] on span "Exibir somente esta rota" at bounding box center [600, 206] width 96 height 9
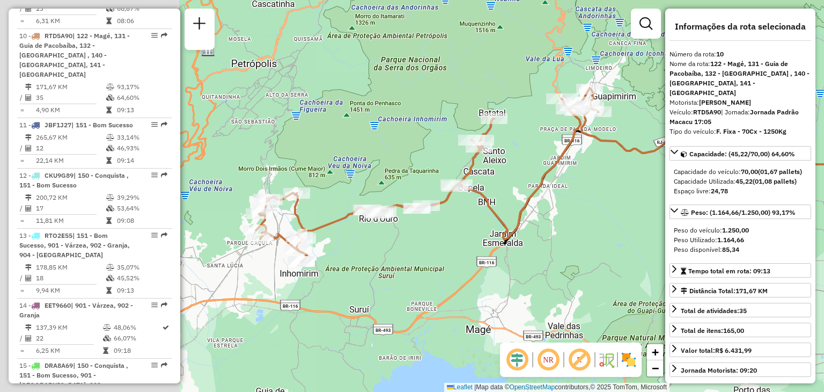
drag, startPoint x: 376, startPoint y: 260, endPoint x: 565, endPoint y: 233, distance: 190.8
click at [608, 232] on div "Janela de atendimento Grade de atendimento Capacidade Transportadoras Veículos …" at bounding box center [412, 196] width 824 height 392
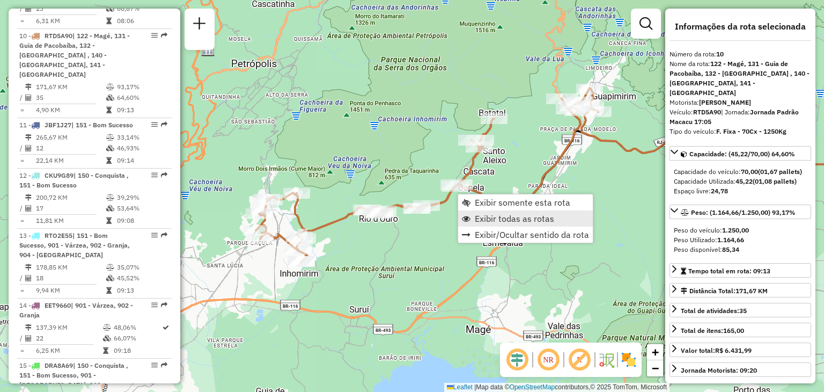
click at [491, 221] on span "Exibir todas as rotas" at bounding box center [514, 218] width 79 height 9
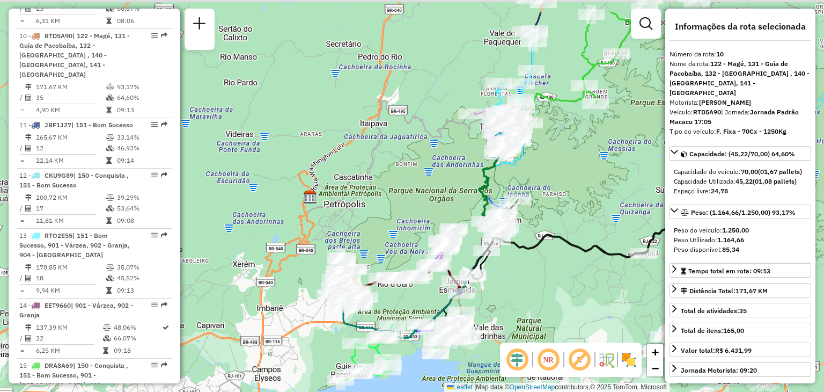
drag, startPoint x: 595, startPoint y: 98, endPoint x: 410, endPoint y: 297, distance: 272.3
click at [414, 292] on div "Janela de atendimento Grade de atendimento Capacidade Transportadoras Veículos …" at bounding box center [412, 196] width 824 height 392
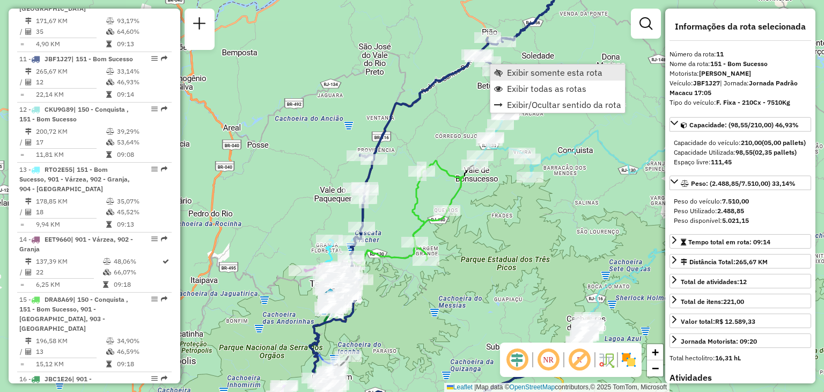
scroll to position [992, 0]
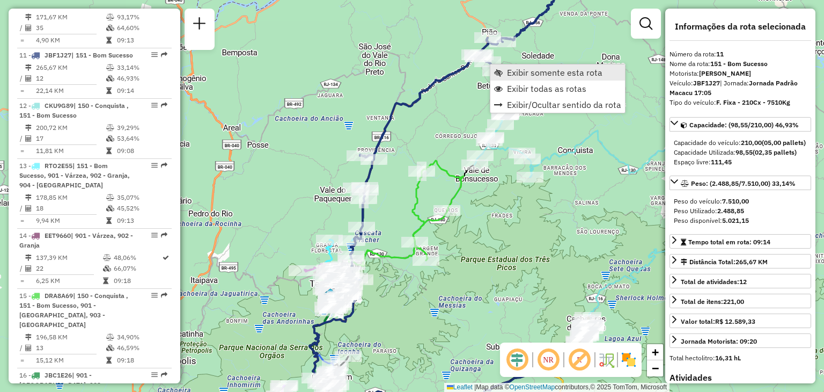
click at [506, 74] on link "Exibir somente esta rota" at bounding box center [558, 72] width 135 height 16
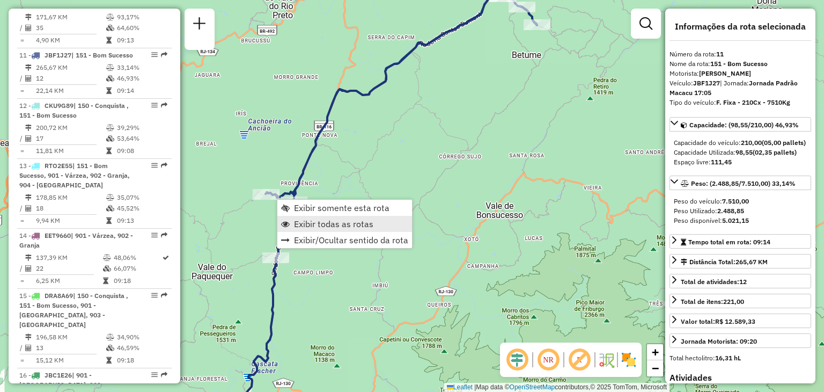
click at [323, 220] on span "Exibir todas as rotas" at bounding box center [333, 224] width 79 height 9
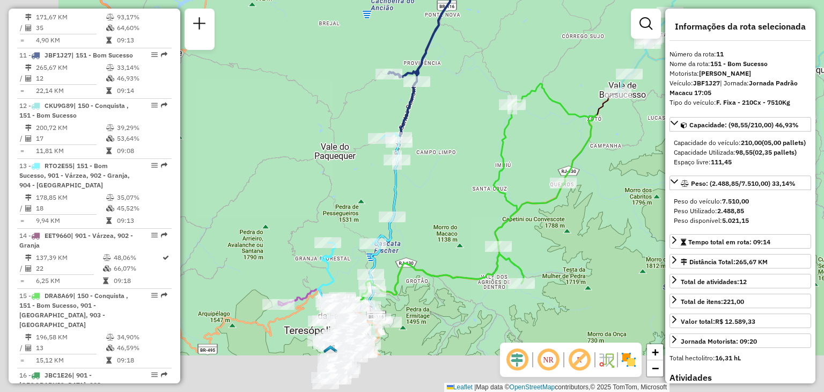
drag, startPoint x: 435, startPoint y: 207, endPoint x: 518, endPoint y: 110, distance: 127.5
click at [517, 112] on div "Janela de atendimento Grade de atendimento Capacidade Transportadoras Veículos …" at bounding box center [412, 196] width 824 height 392
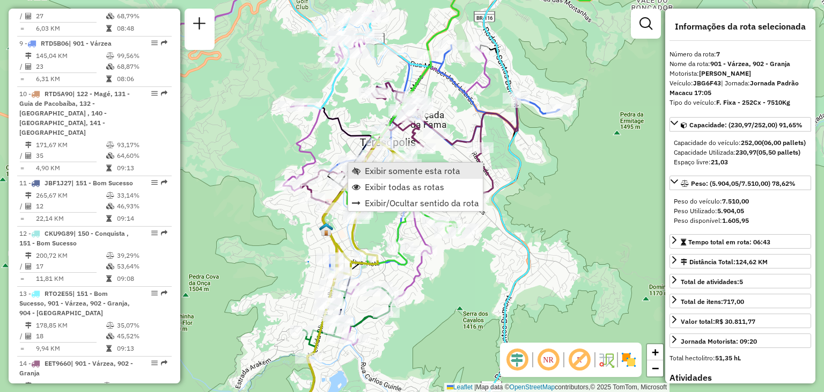
scroll to position [761, 0]
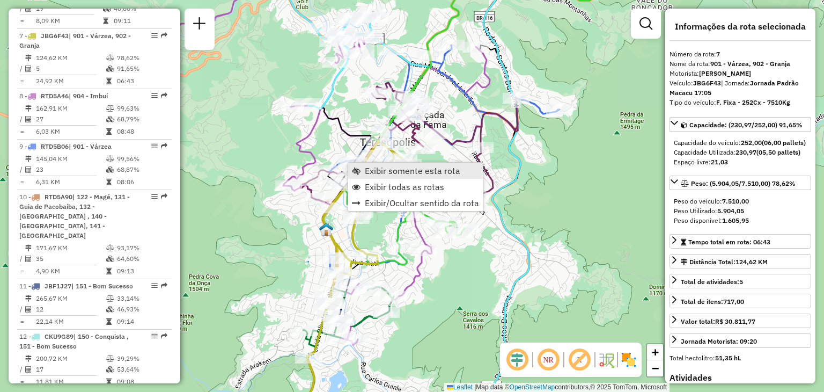
click at [376, 168] on span "Exibir somente esta rota" at bounding box center [413, 170] width 96 height 9
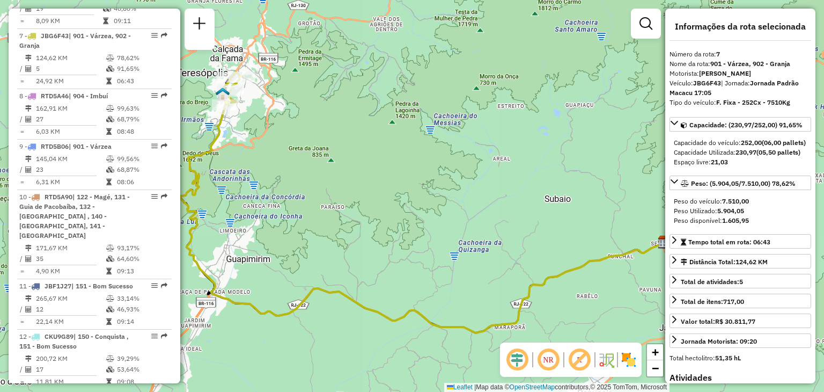
drag, startPoint x: 282, startPoint y: 160, endPoint x: 392, endPoint y: 239, distance: 134.6
click at [389, 238] on div "Janela de atendimento Grade de atendimento Capacidade Transportadoras Veículos …" at bounding box center [412, 196] width 824 height 392
